Goal: Manage account settings

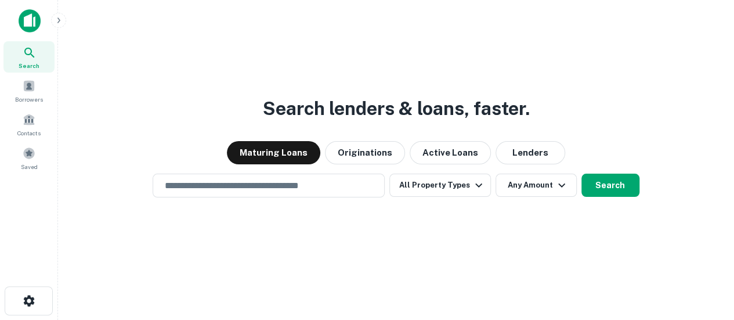
click at [0, 6] on div "Search Borrowers Contacts Saved" at bounding box center [29, 91] width 58 height 183
click at [22, 18] on img at bounding box center [30, 20] width 22 height 23
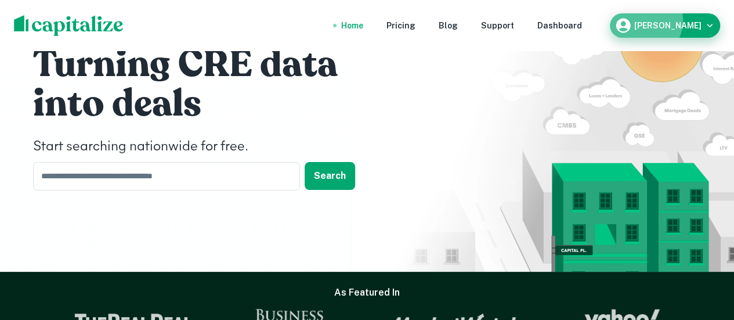
click at [692, 21] on div "[PERSON_NAME]" at bounding box center [665, 25] width 101 height 17
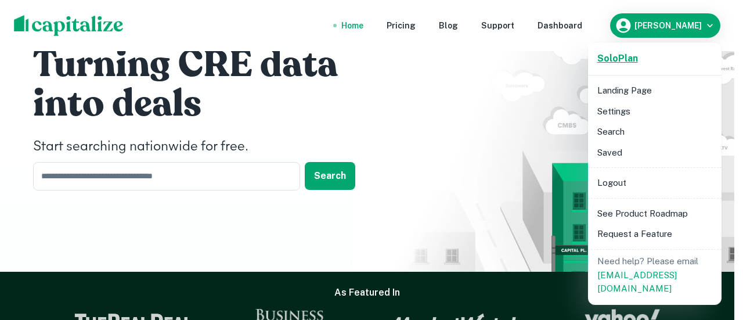
click at [624, 56] on strong "Solo Plan" at bounding box center [617, 58] width 41 height 11
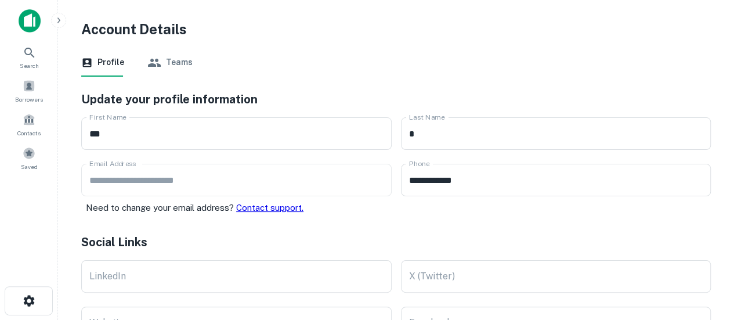
click at [173, 68] on button "Teams" at bounding box center [169, 63] width 45 height 28
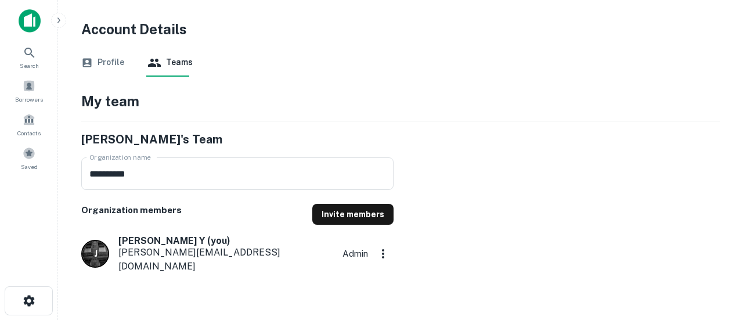
click at [113, 60] on button "Profile" at bounding box center [102, 63] width 43 height 28
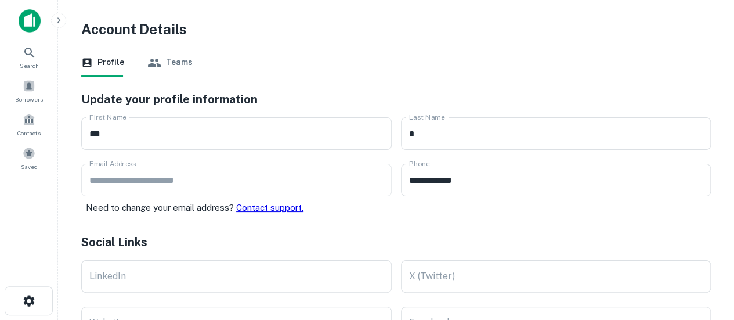
click at [57, 21] on icon "button" at bounding box center [58, 19] width 3 height 5
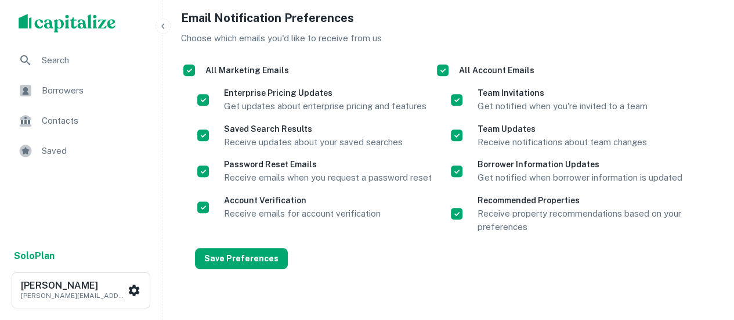
scroll to position [410, 0]
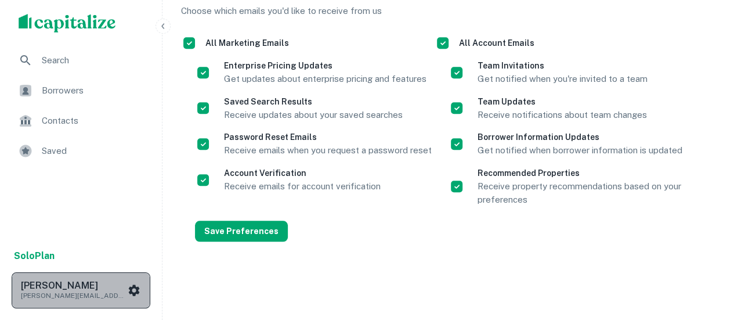
click at [135, 307] on button "Joe Y joe.s@pacificmidwest.com" at bounding box center [81, 290] width 139 height 36
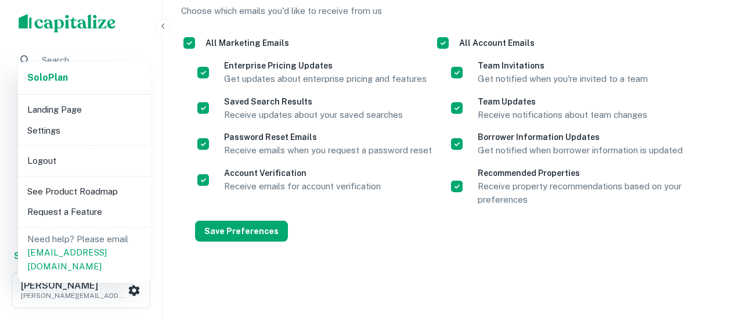
click at [277, 279] on div at bounding box center [371, 160] width 743 height 320
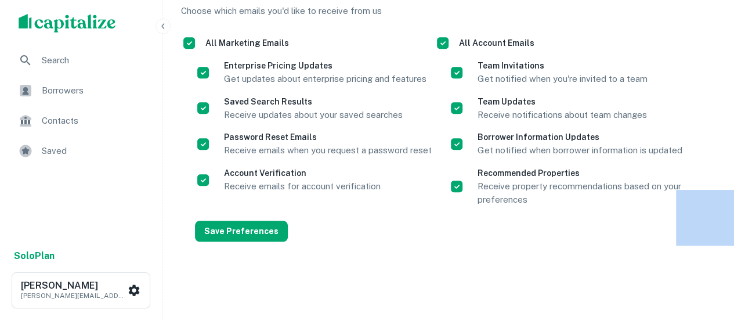
click at [277, 279] on div "Solo Plan Landing Page Settings Logout See Product Roadmap Request a Feature Ne…" at bounding box center [367, 160] width 734 height 320
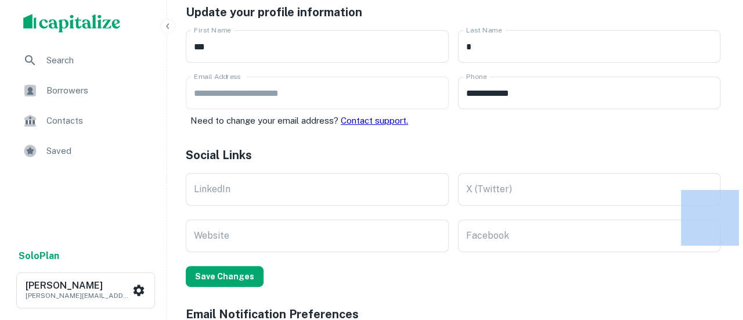
scroll to position [0, 0]
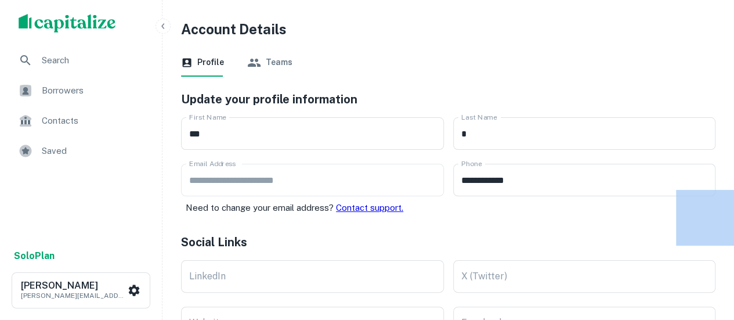
click at [57, 24] on img "scrollable content" at bounding box center [68, 23] width 98 height 19
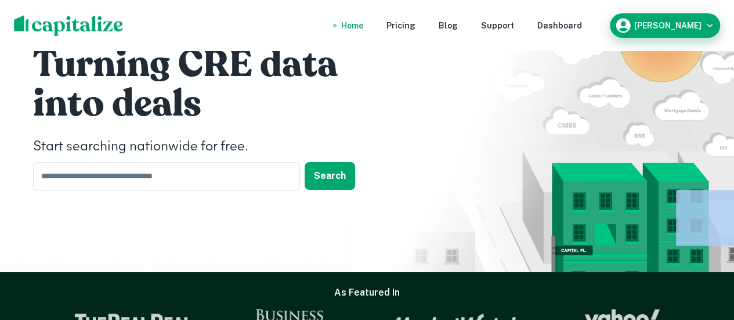
click at [700, 25] on h6 "[PERSON_NAME]" at bounding box center [667, 25] width 67 height 8
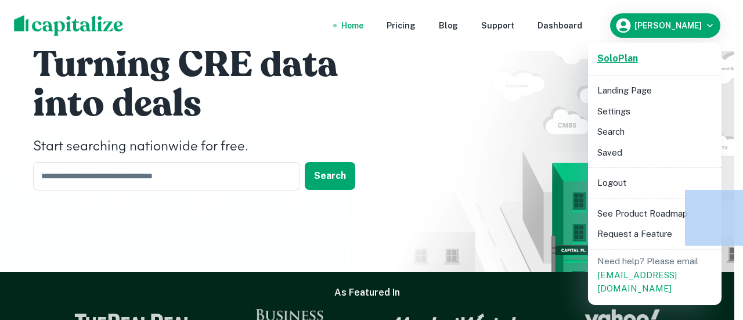
click at [619, 61] on strong "Solo Plan" at bounding box center [617, 58] width 41 height 11
